Goal: Find specific page/section: Find specific page/section

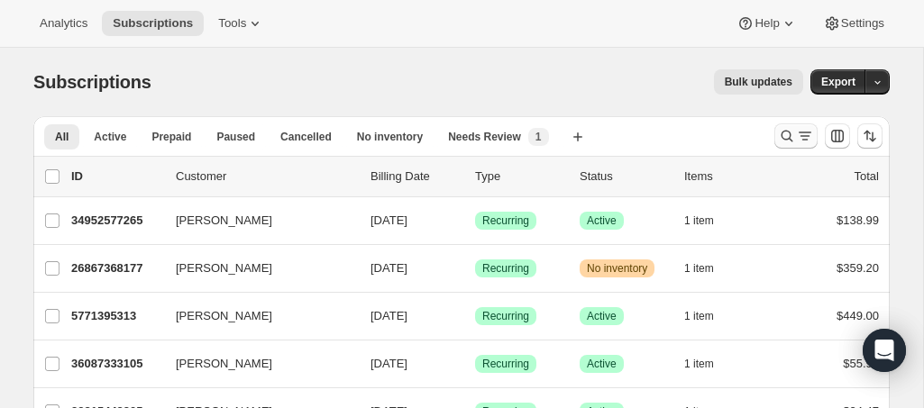
click at [787, 135] on icon "Search and filter results" at bounding box center [787, 136] width 18 height 18
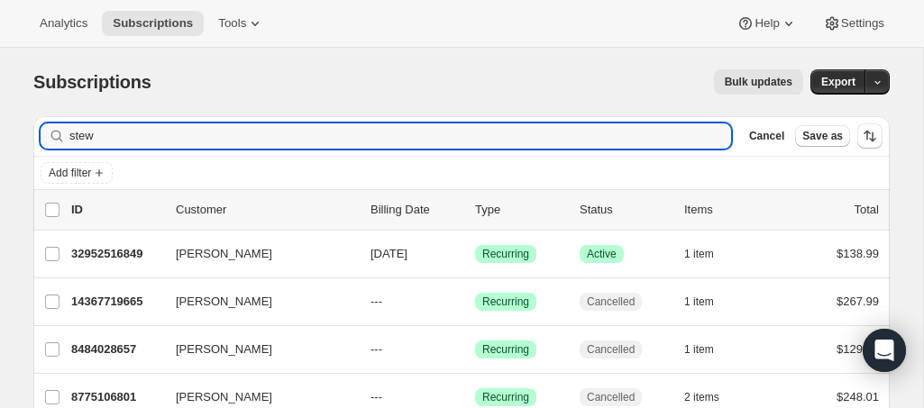
scroll to position [161, 0]
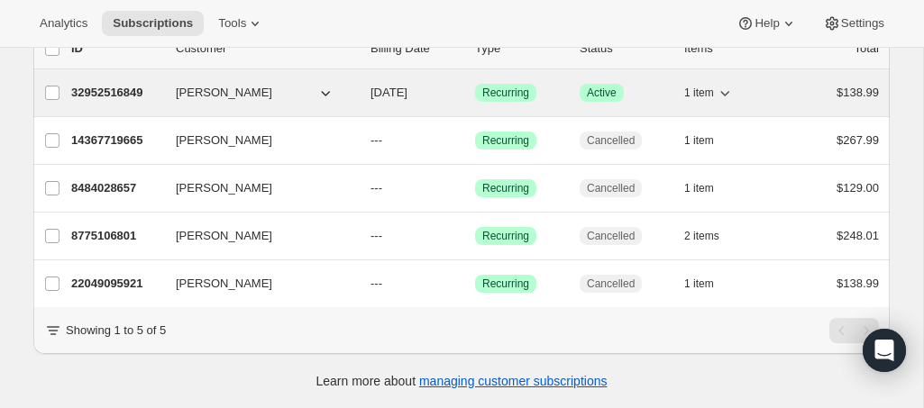
type input "stew"
click at [105, 94] on p "32952516849" at bounding box center [116, 93] width 90 height 18
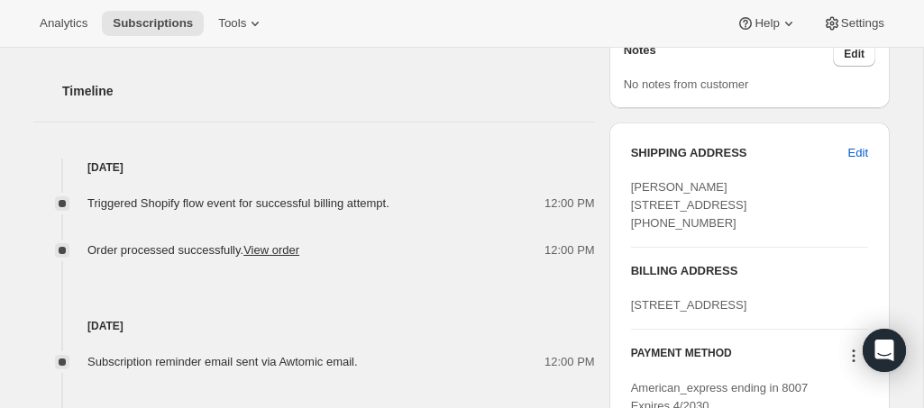
scroll to position [665, 0]
